Goal: Task Accomplishment & Management: Manage account settings

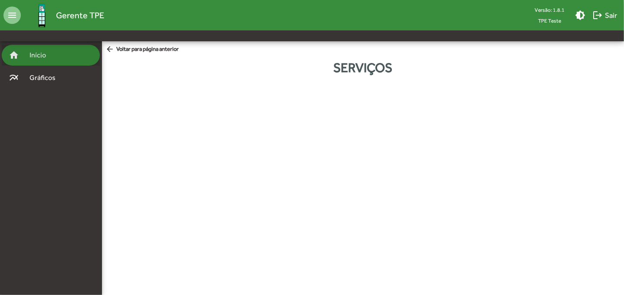
click at [45, 52] on span "Início" at bounding box center [41, 55] width 34 height 10
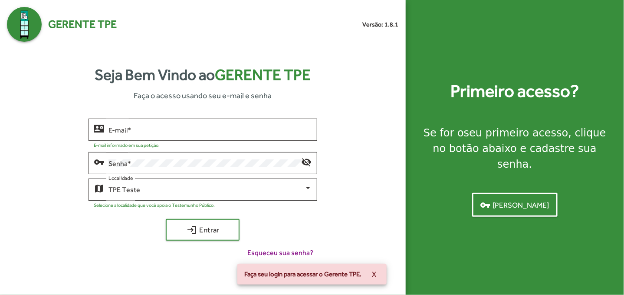
click at [530, 199] on span "vpn_key Criar senha" at bounding box center [515, 205] width 69 height 16
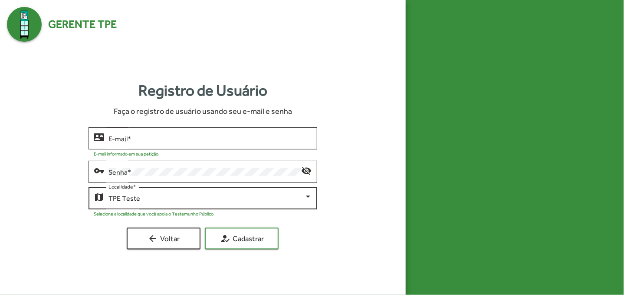
click at [311, 194] on div at bounding box center [308, 197] width 8 height 8
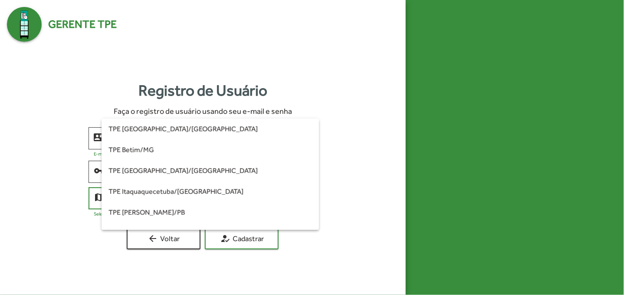
scroll to position [264, 0]
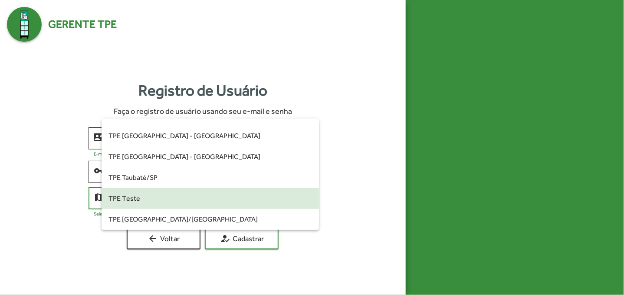
click at [380, 175] on div at bounding box center [312, 147] width 624 height 295
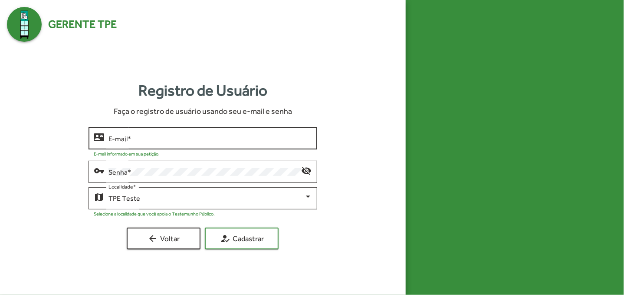
click at [218, 138] on input "E-mail *" at bounding box center [211, 139] width 204 height 8
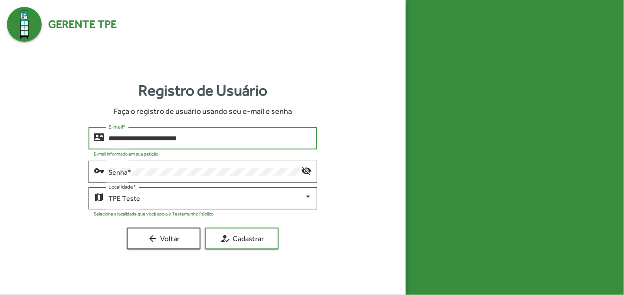
type input "**********"
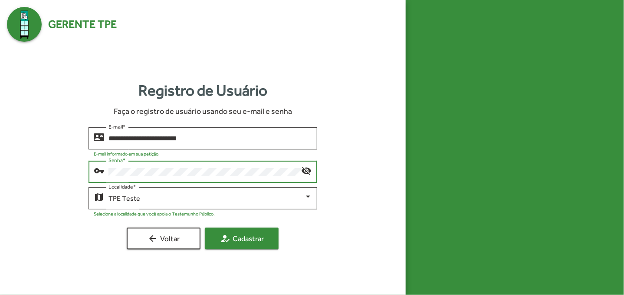
click at [232, 243] on span "how_to_reg Cadastrar" at bounding box center [242, 239] width 58 height 16
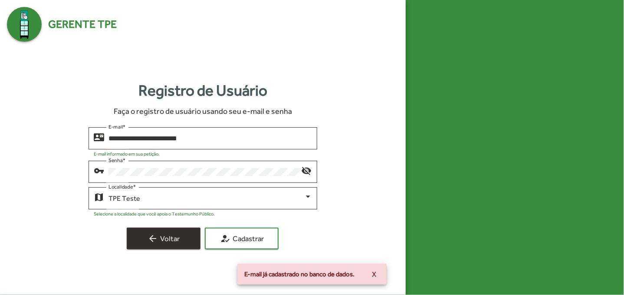
click at [178, 235] on span "arrow_back Voltar" at bounding box center [164, 239] width 58 height 16
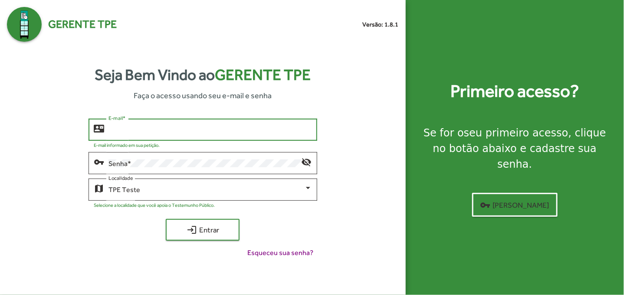
click at [272, 128] on input "E-mail *" at bounding box center [211, 130] width 204 height 8
type input "**********"
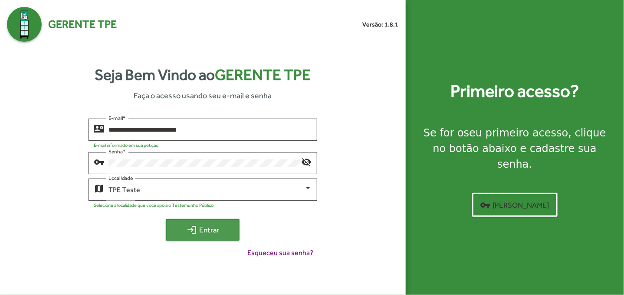
click at [221, 234] on span "login Entrar" at bounding box center [203, 230] width 58 height 16
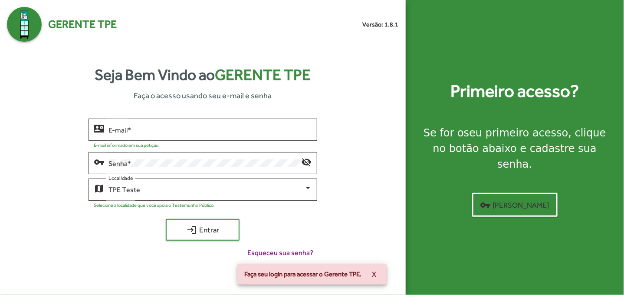
click at [379, 273] on button "X" at bounding box center [374, 274] width 18 height 16
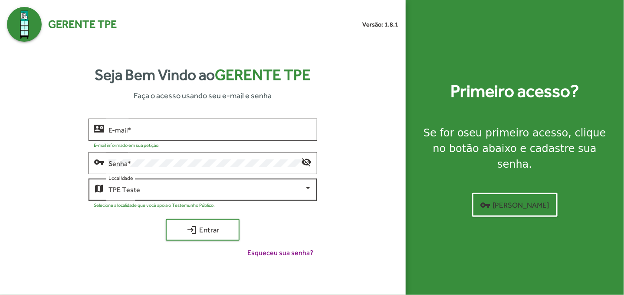
click at [312, 185] on div "map TPE Teste Localidade" at bounding box center [203, 189] width 229 height 24
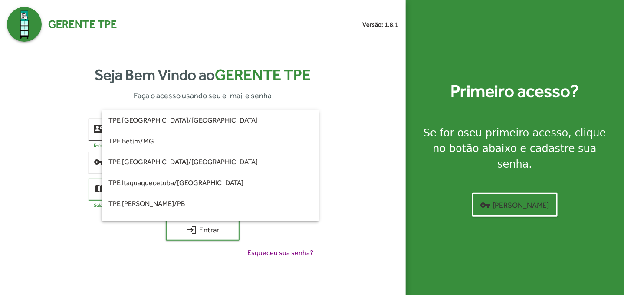
scroll to position [264, 0]
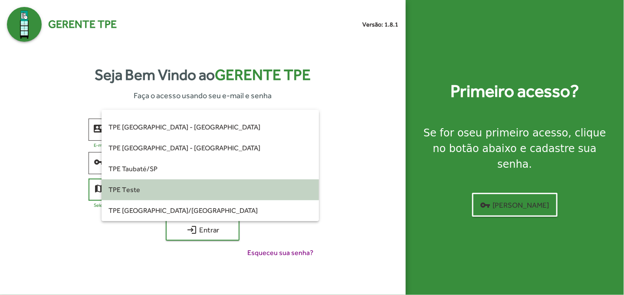
click at [266, 189] on span "TPE Teste" at bounding box center [211, 189] width 204 height 21
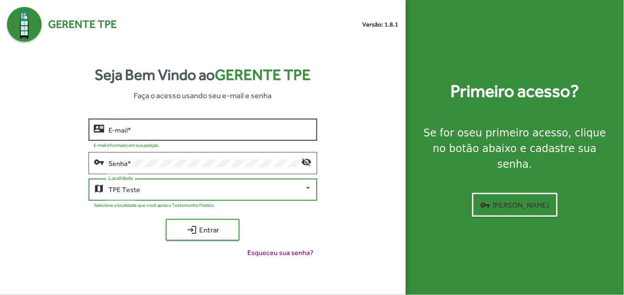
click at [231, 129] on input "E-mail *" at bounding box center [211, 130] width 204 height 8
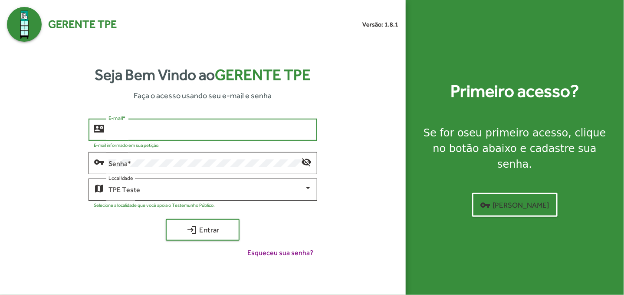
type input "*"
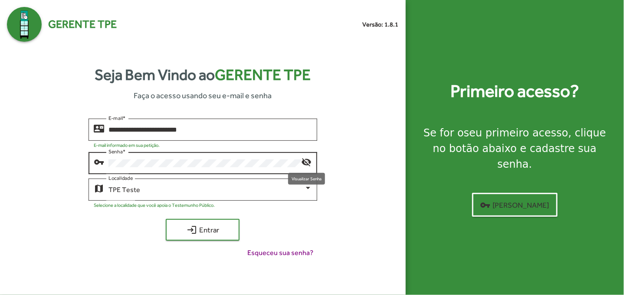
click at [303, 161] on mat-icon "visibility_off" at bounding box center [307, 161] width 10 height 10
click at [302, 160] on mat-icon "visibility" at bounding box center [307, 161] width 10 height 10
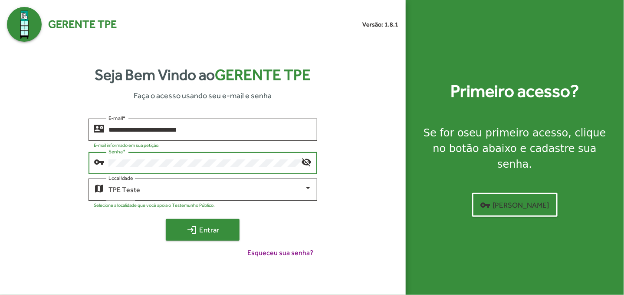
click at [223, 232] on span "login Entrar" at bounding box center [203, 230] width 58 height 16
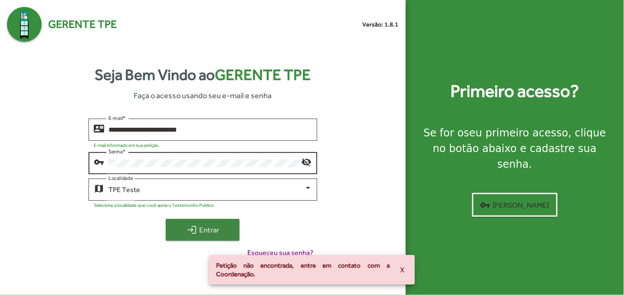
click at [231, 233] on span "login Entrar" at bounding box center [203, 230] width 58 height 16
click at [325, 268] on span "Petição não encontrada, entre em contato com a Coordenação." at bounding box center [303, 269] width 174 height 17
click at [326, 267] on span "Petição não encontrada, entre em contato com a Coordenação." at bounding box center [303, 269] width 174 height 17
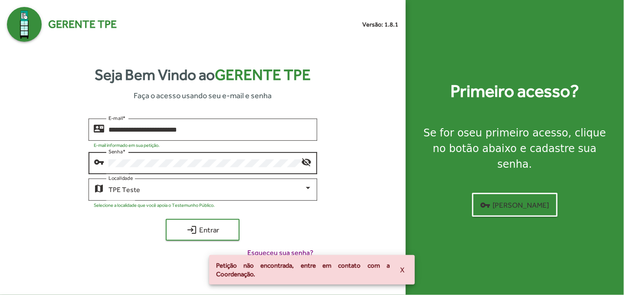
click at [344, 228] on div "**********" at bounding box center [203, 192] width 392 height 146
click at [403, 271] on span "X" at bounding box center [402, 270] width 4 height 16
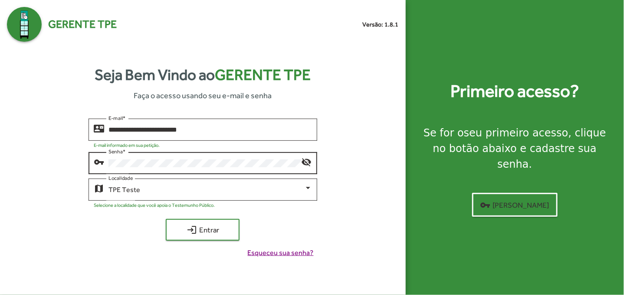
click at [308, 253] on span "Esqueceu sua senha?" at bounding box center [281, 253] width 66 height 10
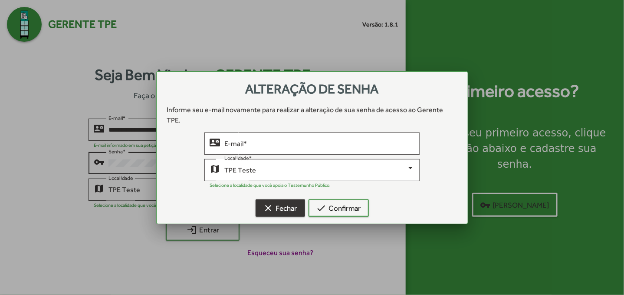
click at [290, 201] on span "clear Fechar" at bounding box center [281, 208] width 34 height 16
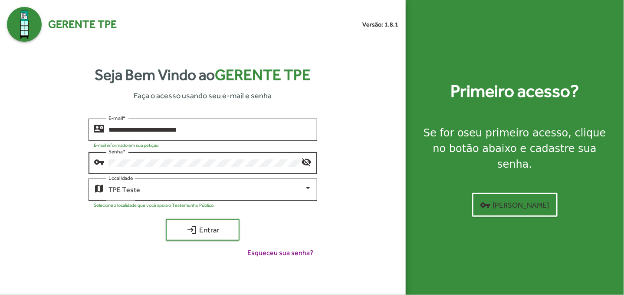
click at [337, 160] on div "**********" at bounding box center [203, 192] width 392 height 146
click at [310, 185] on div at bounding box center [308, 188] width 8 height 8
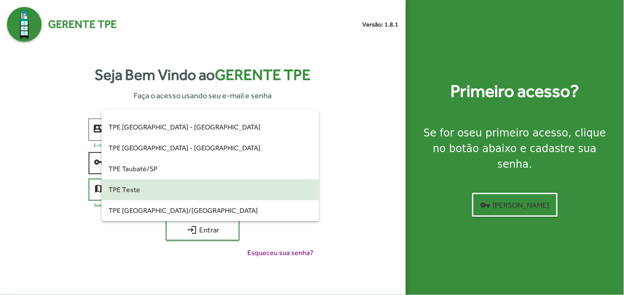
click at [383, 111] on div at bounding box center [312, 147] width 624 height 295
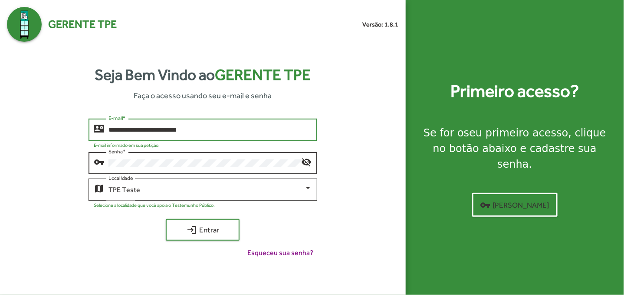
drag, startPoint x: 159, startPoint y: 128, endPoint x: 116, endPoint y: 137, distance: 43.9
click at [103, 128] on div "**********" at bounding box center [203, 129] width 229 height 24
type input "**********"
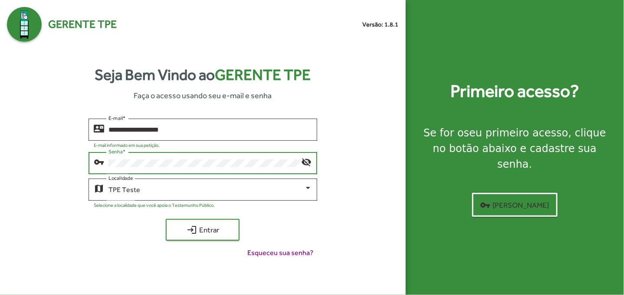
click at [90, 168] on div "vpn_key Senha * visibility_off" at bounding box center [203, 162] width 229 height 24
click at [194, 223] on span "login Entrar" at bounding box center [203, 230] width 58 height 16
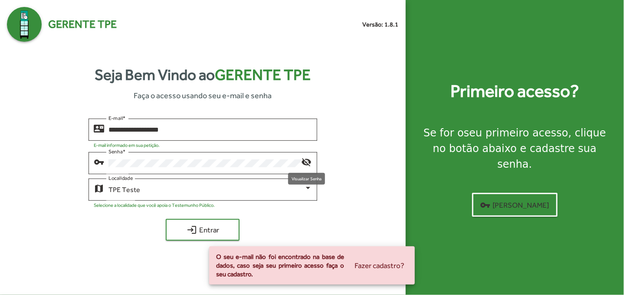
click at [308, 165] on mat-icon "visibility_off" at bounding box center [307, 161] width 10 height 10
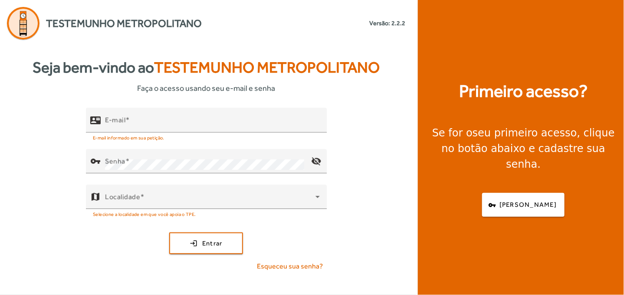
drag, startPoint x: 138, startPoint y: 89, endPoint x: 275, endPoint y: 82, distance: 137.4
click at [275, 82] on div "Seja bem-vindo ao Testemunho Metropolitano Faça o acesso usando seu e-mail e se…" at bounding box center [206, 75] width 413 height 38
click at [312, 87] on div "Seja bem-vindo ao Testemunho Metropolitano Faça o acesso usando seu e-mail e se…" at bounding box center [206, 75] width 413 height 38
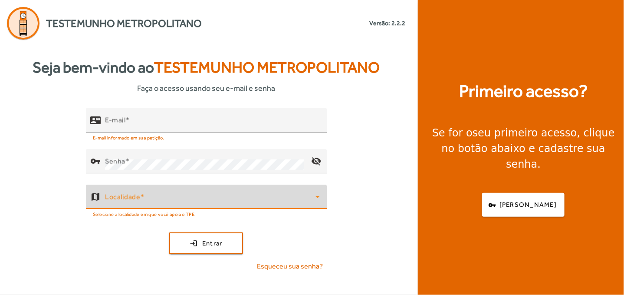
click at [318, 195] on icon at bounding box center [318, 196] width 10 height 10
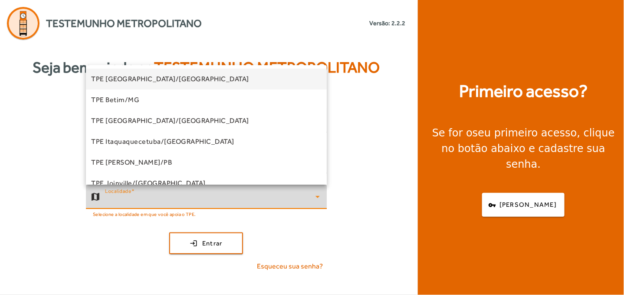
click at [375, 179] on div at bounding box center [312, 147] width 624 height 295
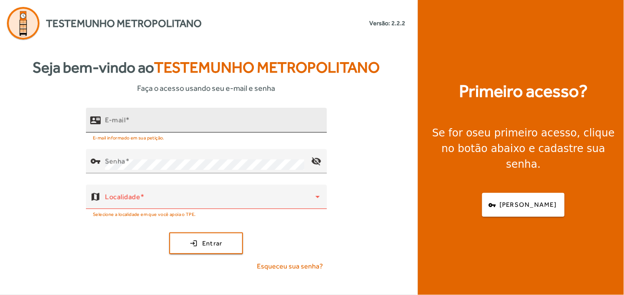
click at [251, 120] on input "E-mail" at bounding box center [212, 124] width 215 height 10
